Goal: Task Accomplishment & Management: Use online tool/utility

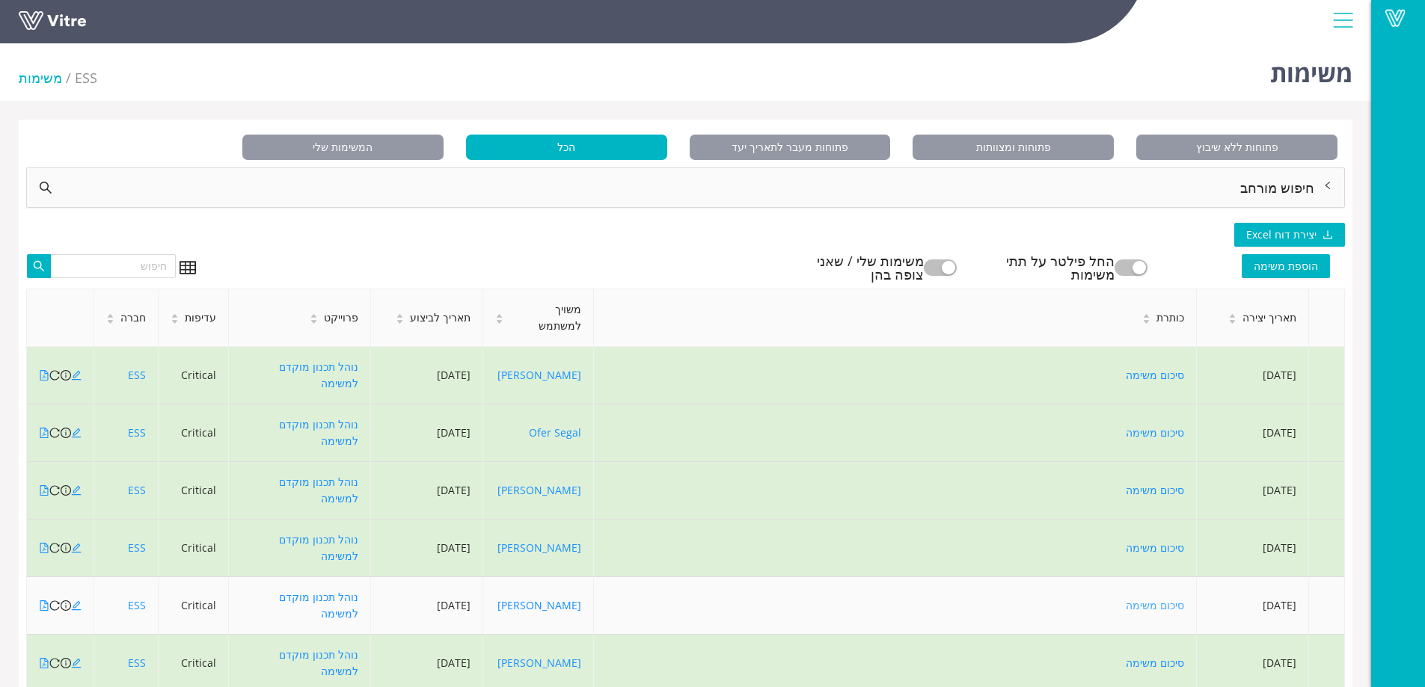
click at [1156, 598] on link "סיכום משימה" at bounding box center [1154, 605] width 58 height 14
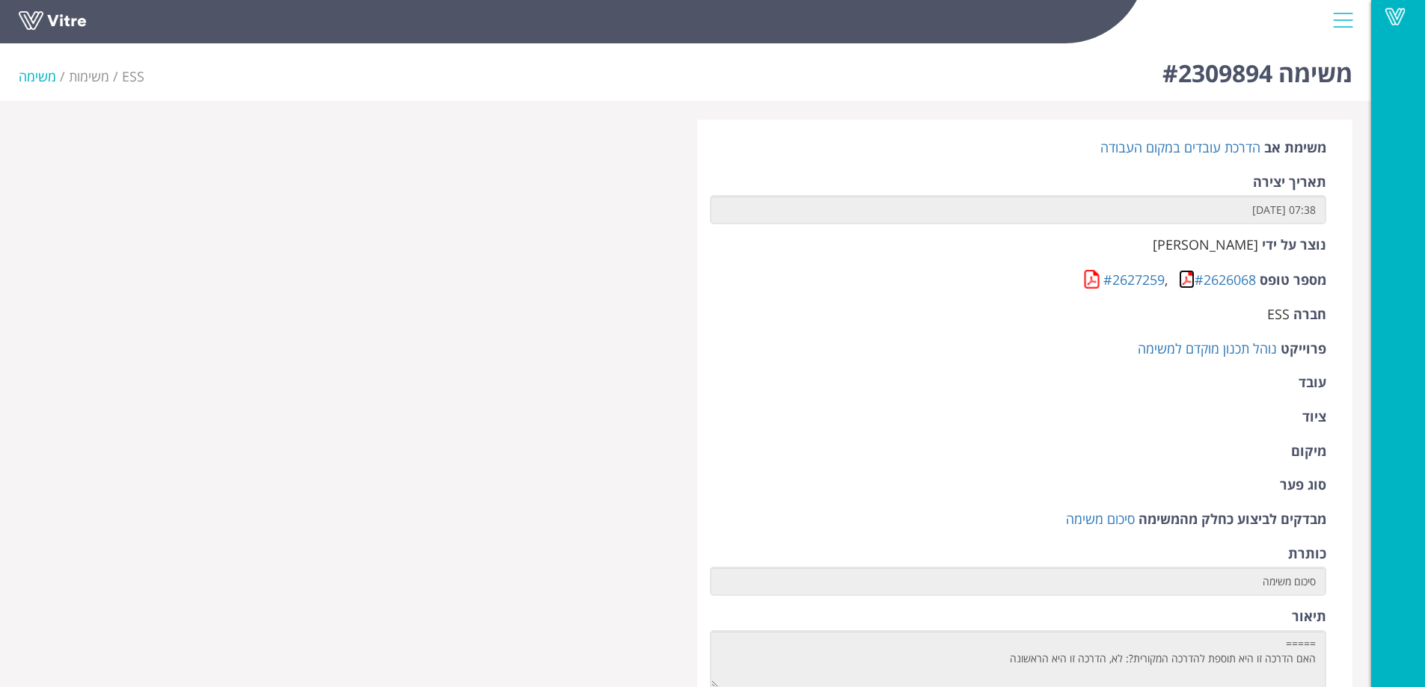
click at [1184, 281] on link at bounding box center [1186, 279] width 16 height 19
